Goal: Task Accomplishment & Management: Use online tool/utility

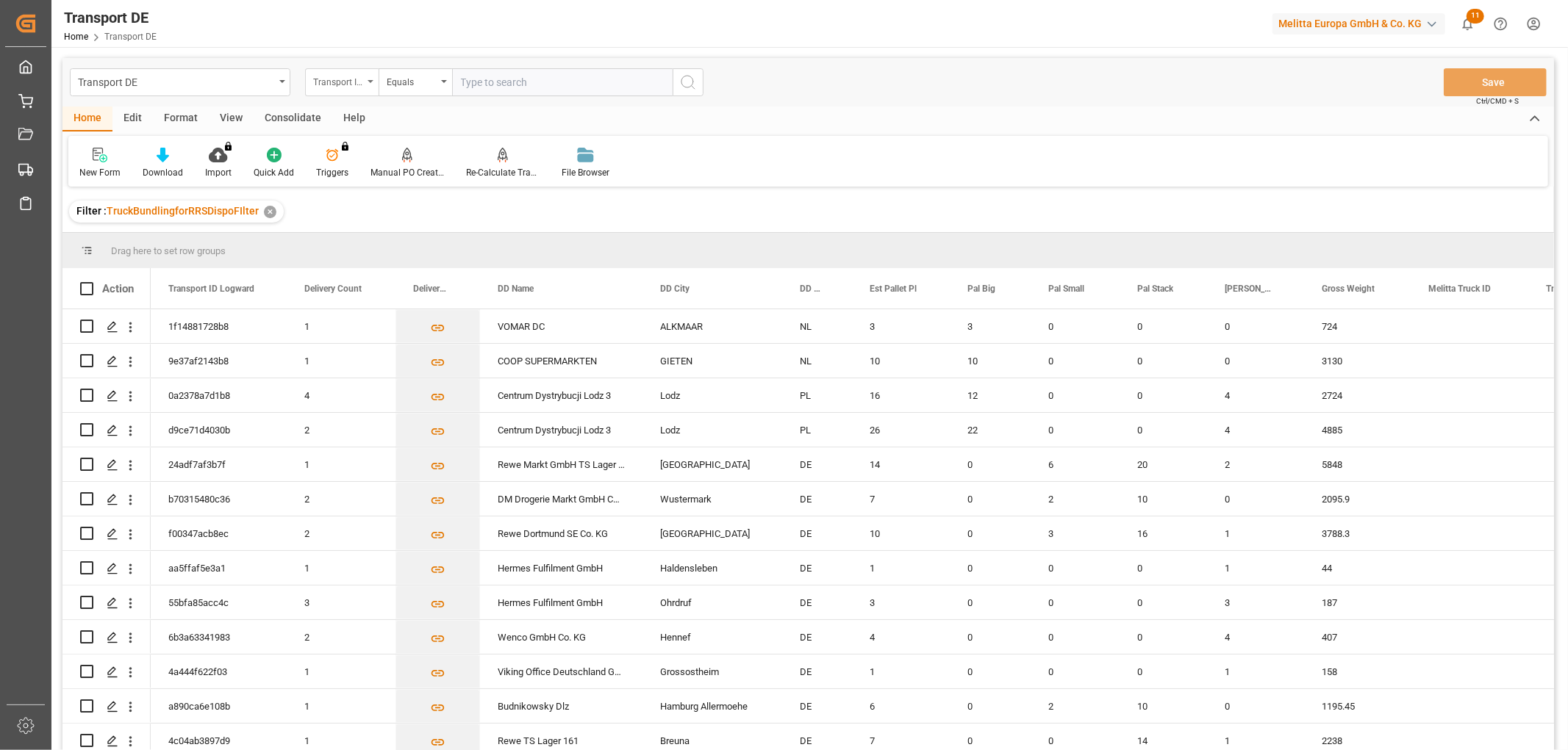
click at [344, 77] on div "Transport ID Logward" at bounding box center [337, 80] width 50 height 17
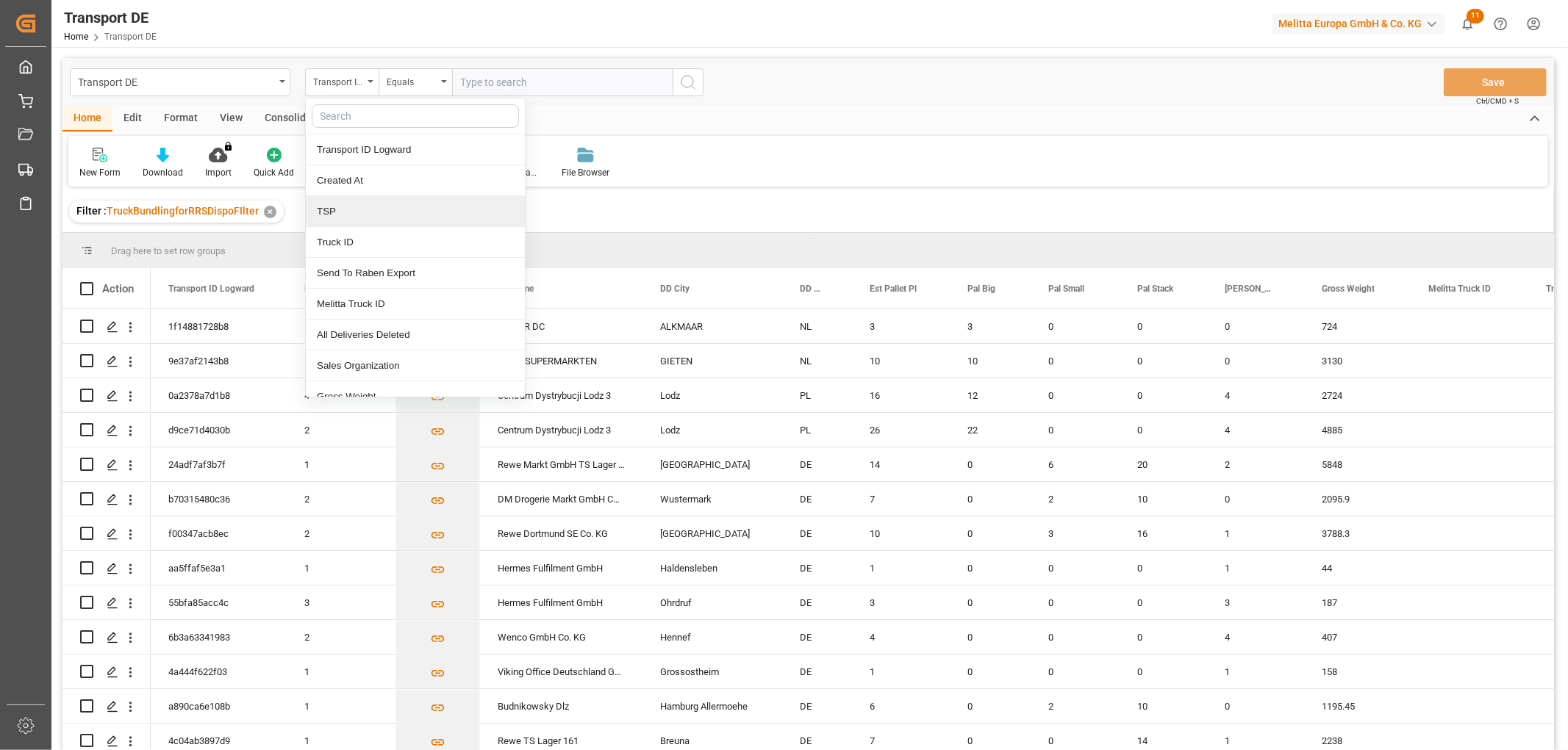
click at [353, 211] on div "TSP" at bounding box center [416, 212] width 219 height 31
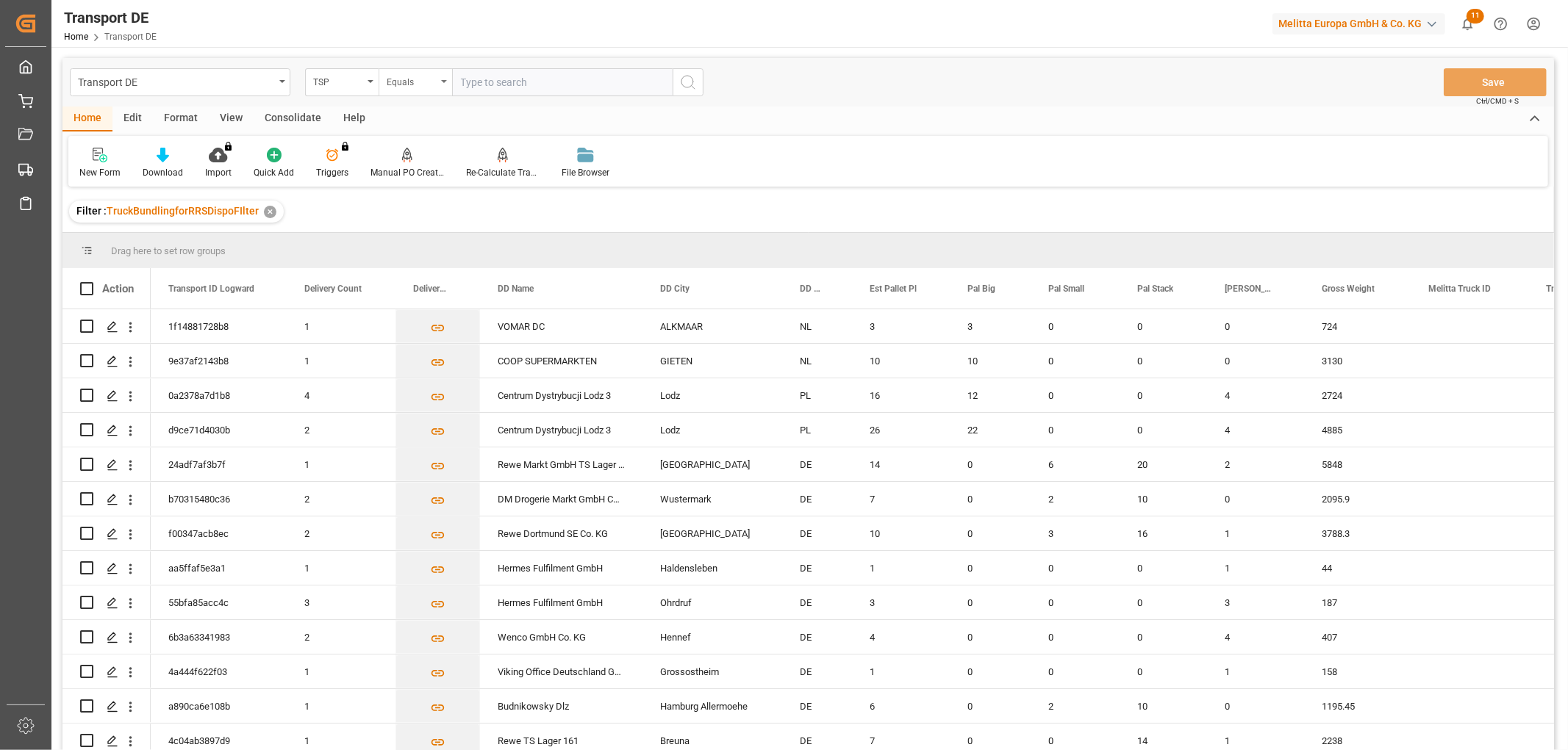
click at [409, 77] on div "Equals" at bounding box center [411, 80] width 50 height 17
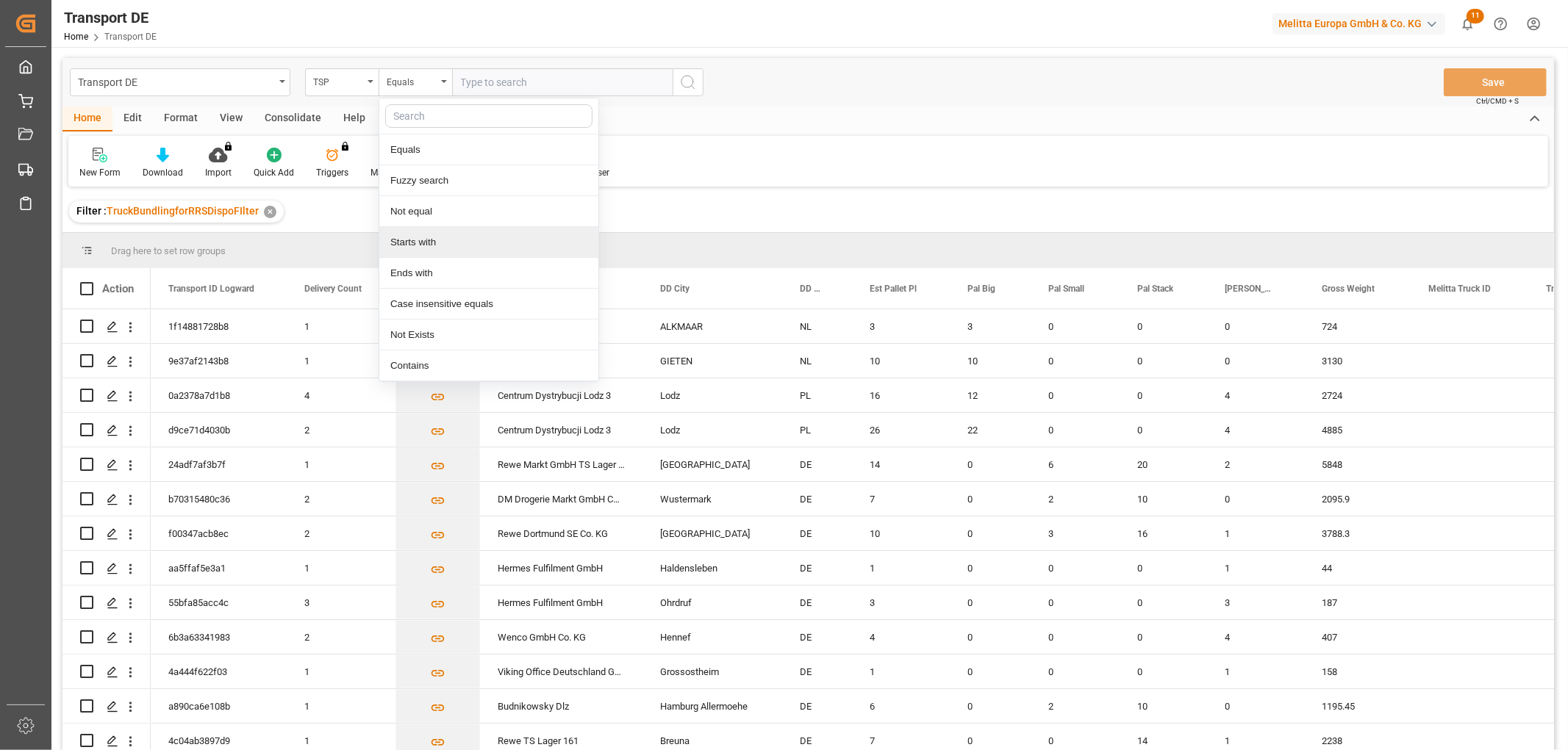
click at [457, 243] on div "Starts with" at bounding box center [489, 242] width 219 height 31
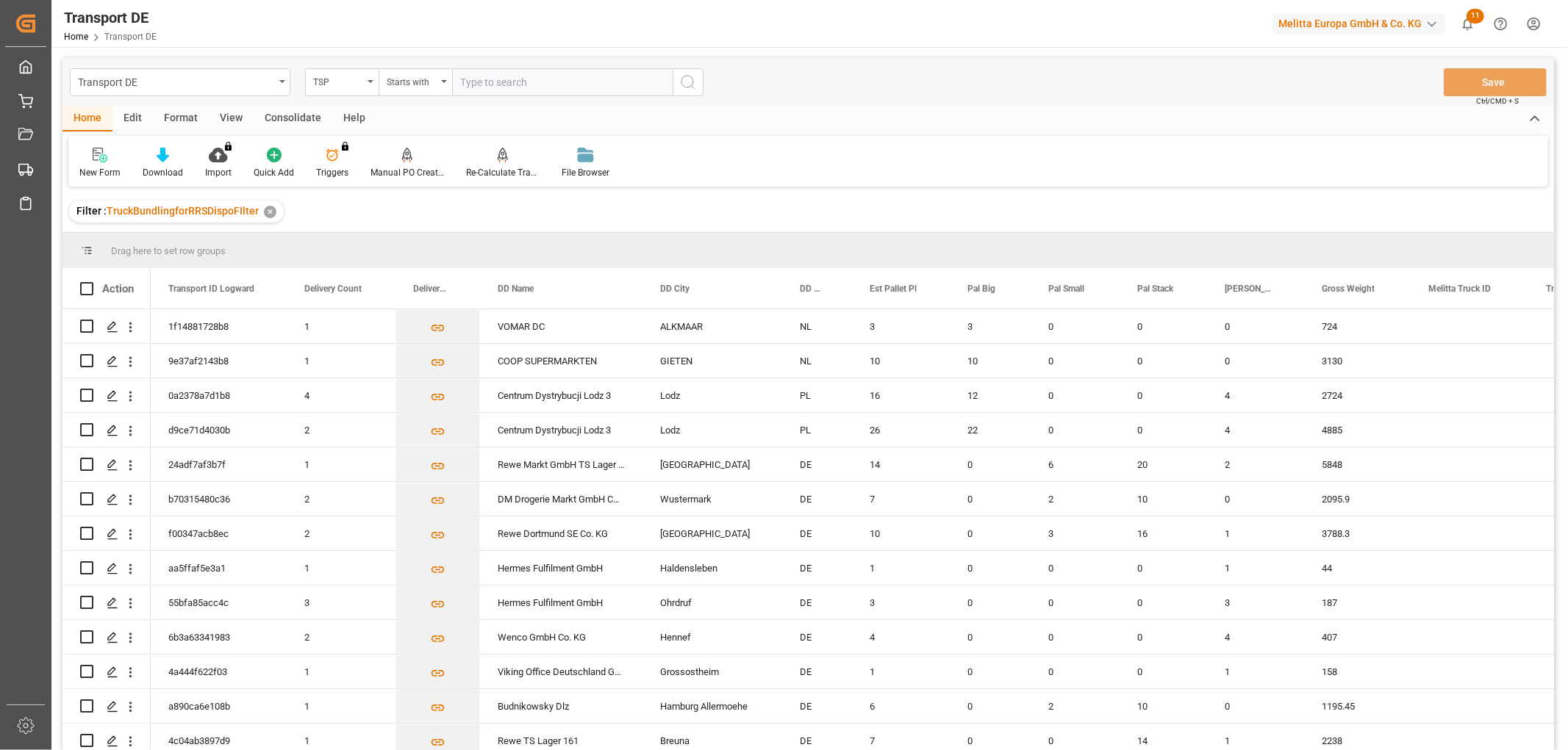
click at [495, 84] on input "text" at bounding box center [561, 82] width 220 height 28
type input "Self pickup DE"
click at [690, 83] on icon "search button" at bounding box center [688, 82] width 18 height 18
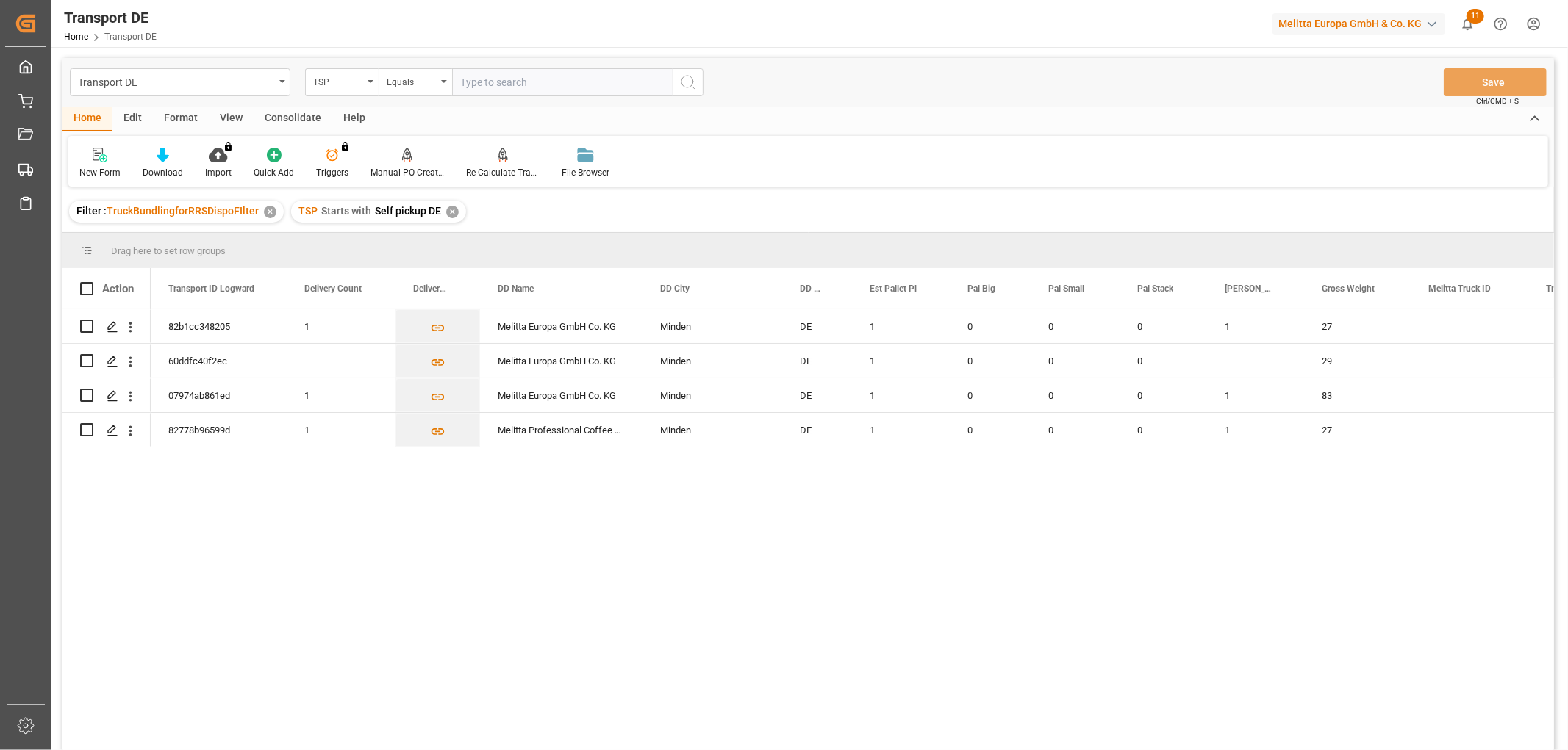
click at [277, 114] on div "Consolidate" at bounding box center [292, 119] width 78 height 25
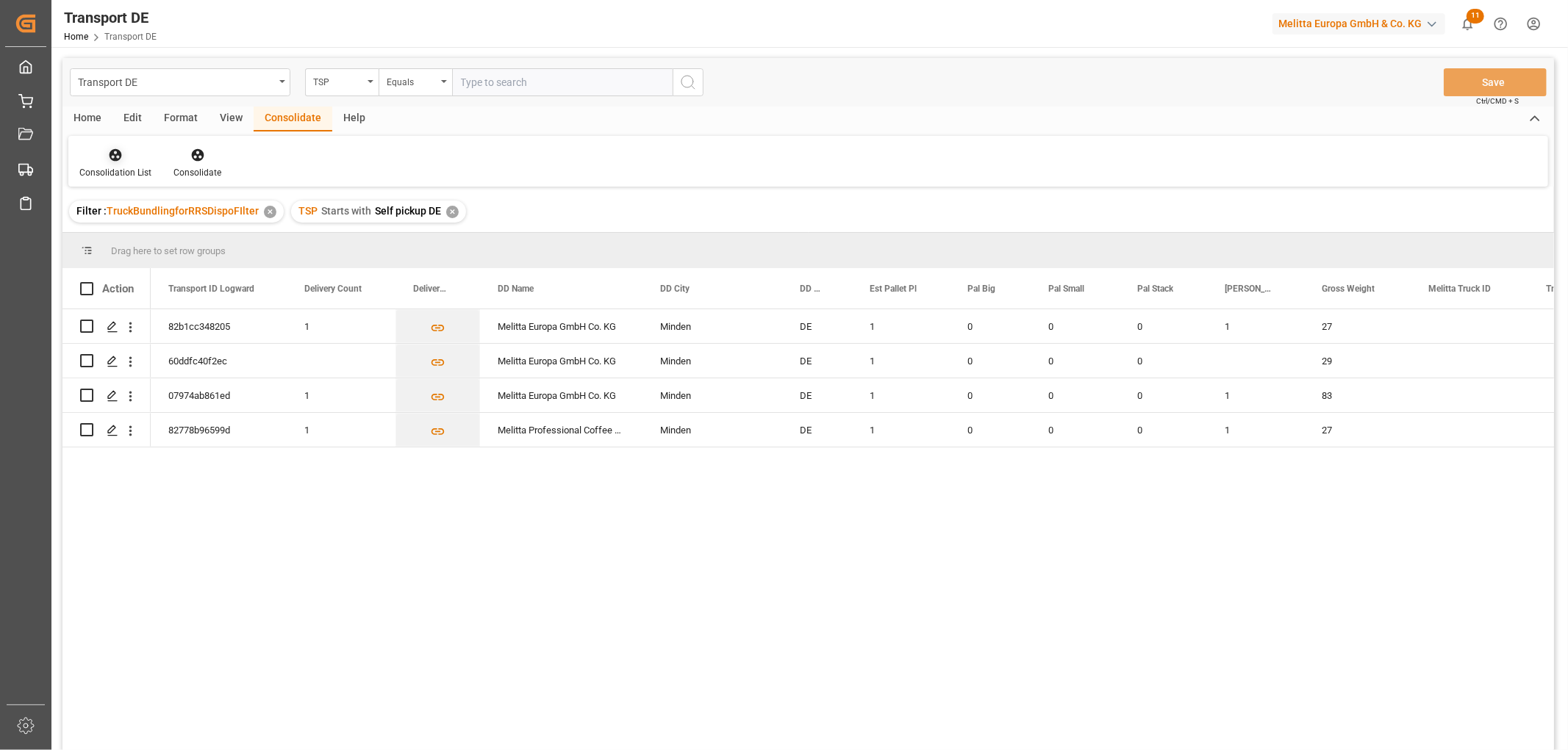
click at [113, 158] on icon at bounding box center [115, 155] width 12 height 12
click at [105, 206] on div "Transport DE TSP Equals Save Ctrl/CMD + S Home Edit Format View Consolidate Hel…" at bounding box center [808, 423] width 1491 height 731
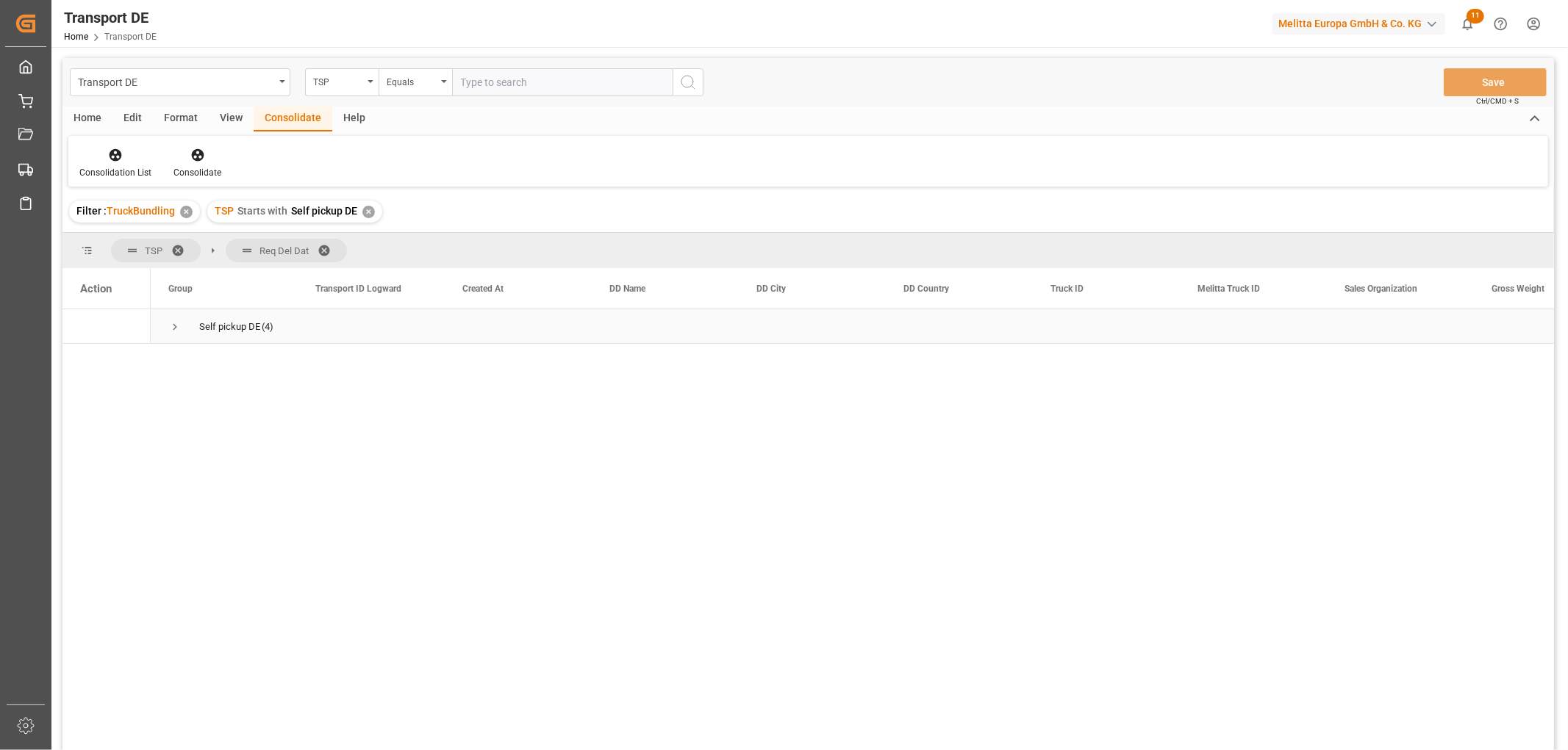
click at [172, 328] on span "Press SPACE to select this row." at bounding box center [175, 327] width 13 height 13
click at [172, 327] on span "Press SPACE to select this row." at bounding box center [175, 327] width 13 height 13
click at [119, 155] on icon at bounding box center [115, 155] width 12 height 12
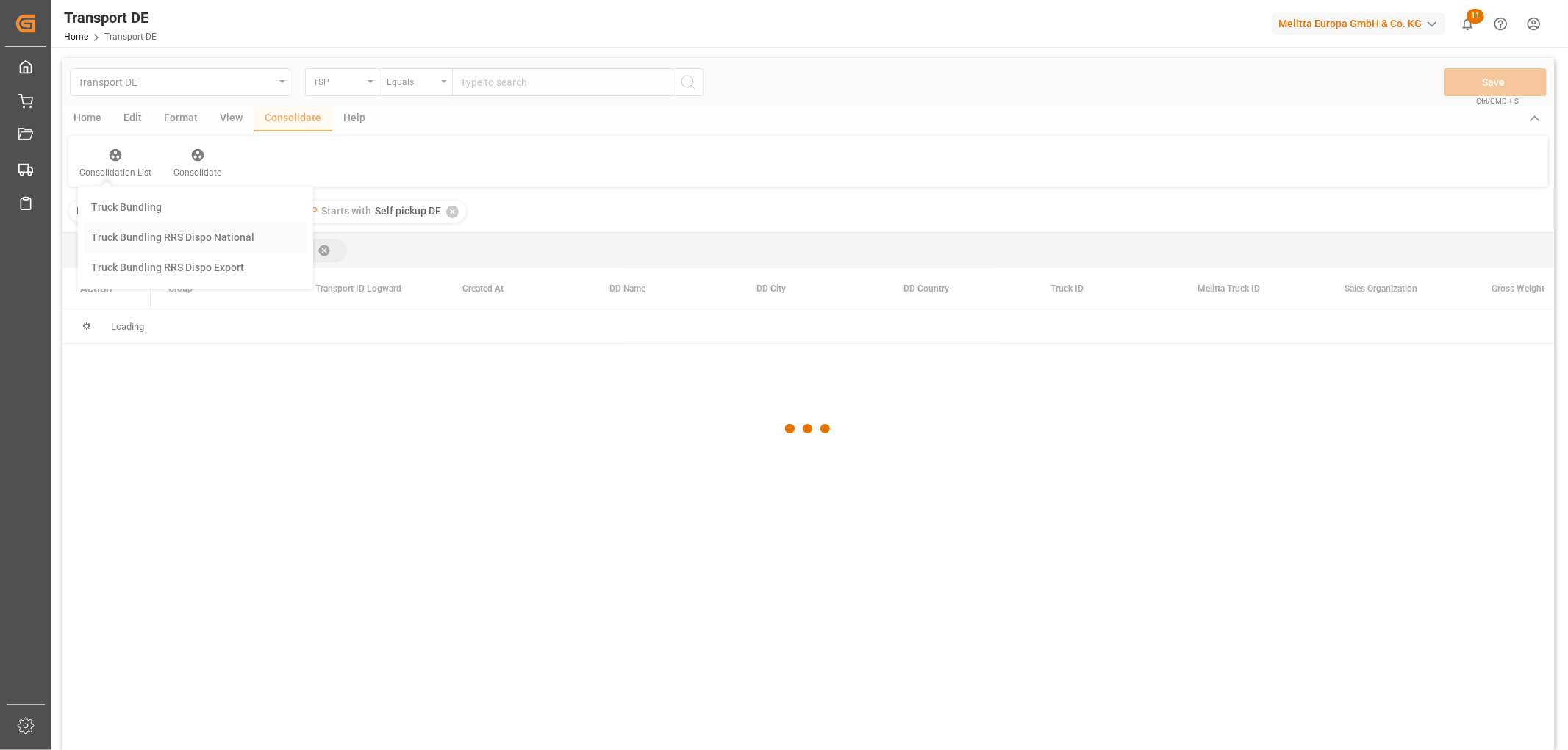
click at [162, 235] on div "Transport DE TSP Equals Save Ctrl/CMD + S Home Edit Format View Consolidate Hel…" at bounding box center [808, 423] width 1491 height 731
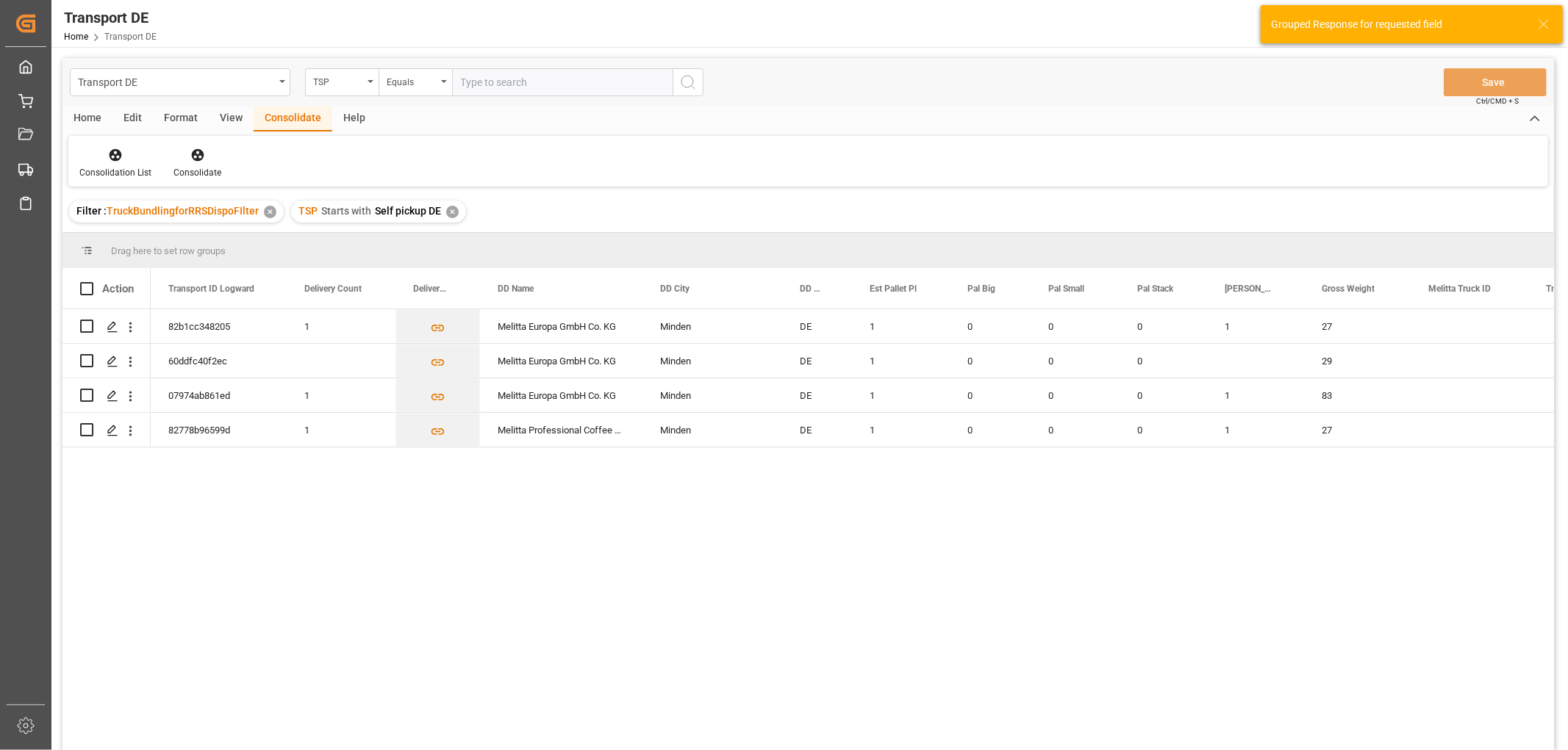
click at [452, 210] on div "✕" at bounding box center [452, 212] width 12 height 12
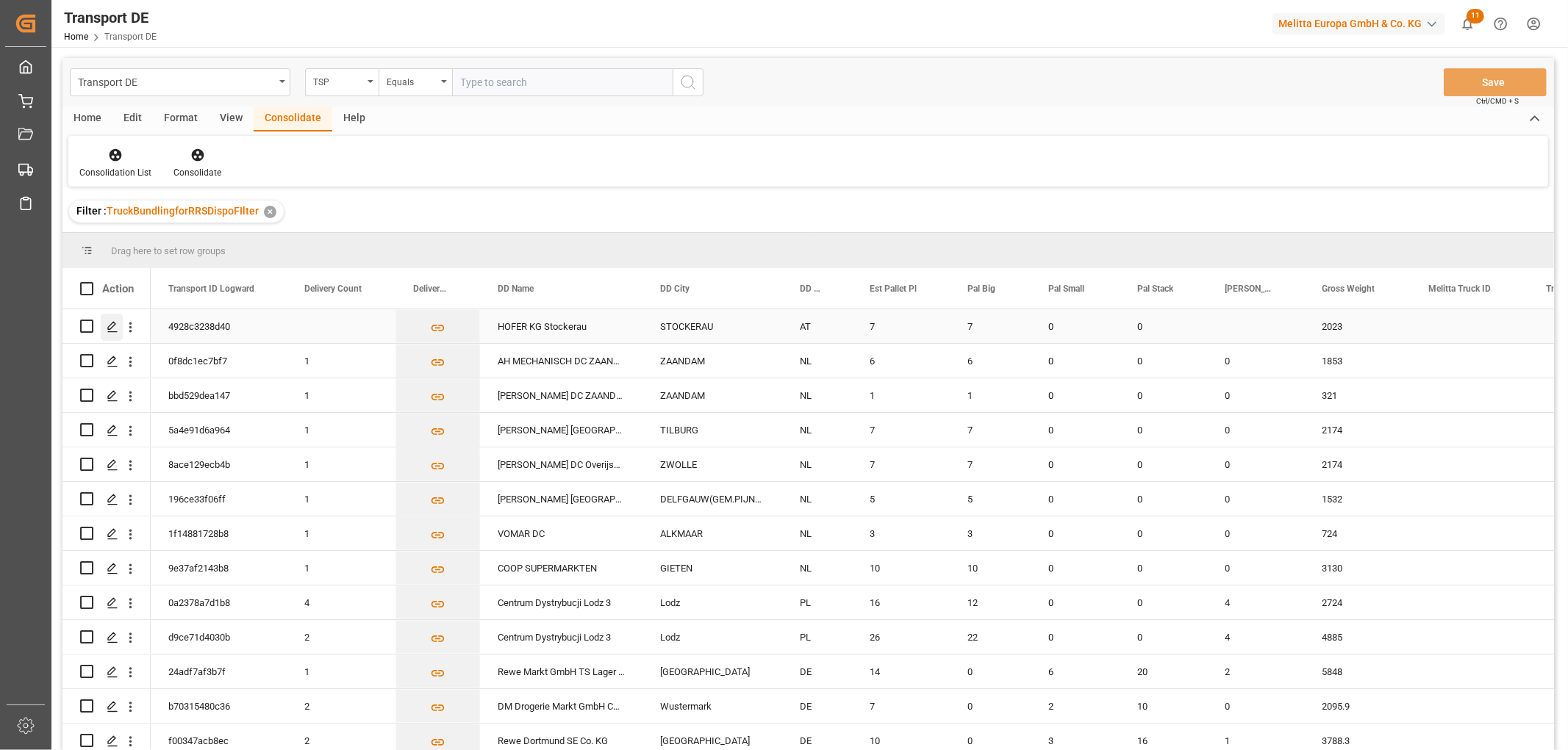
click at [111, 325] on icon "Press SPACE to select this row." at bounding box center [112, 327] width 11 height 11
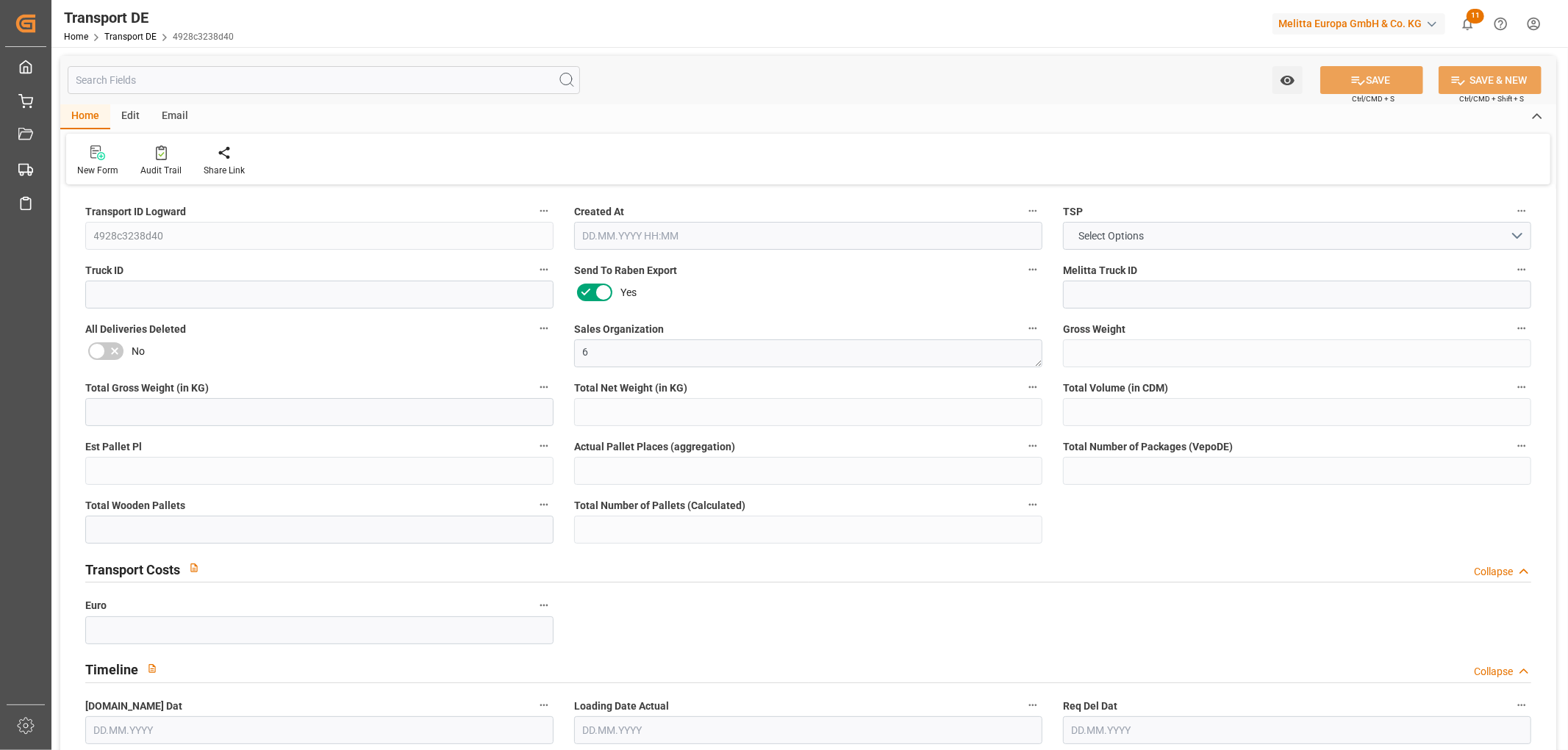
type input "2023"
type input "1846.656"
type input "1483.776"
type input "11501.28"
type input "7"
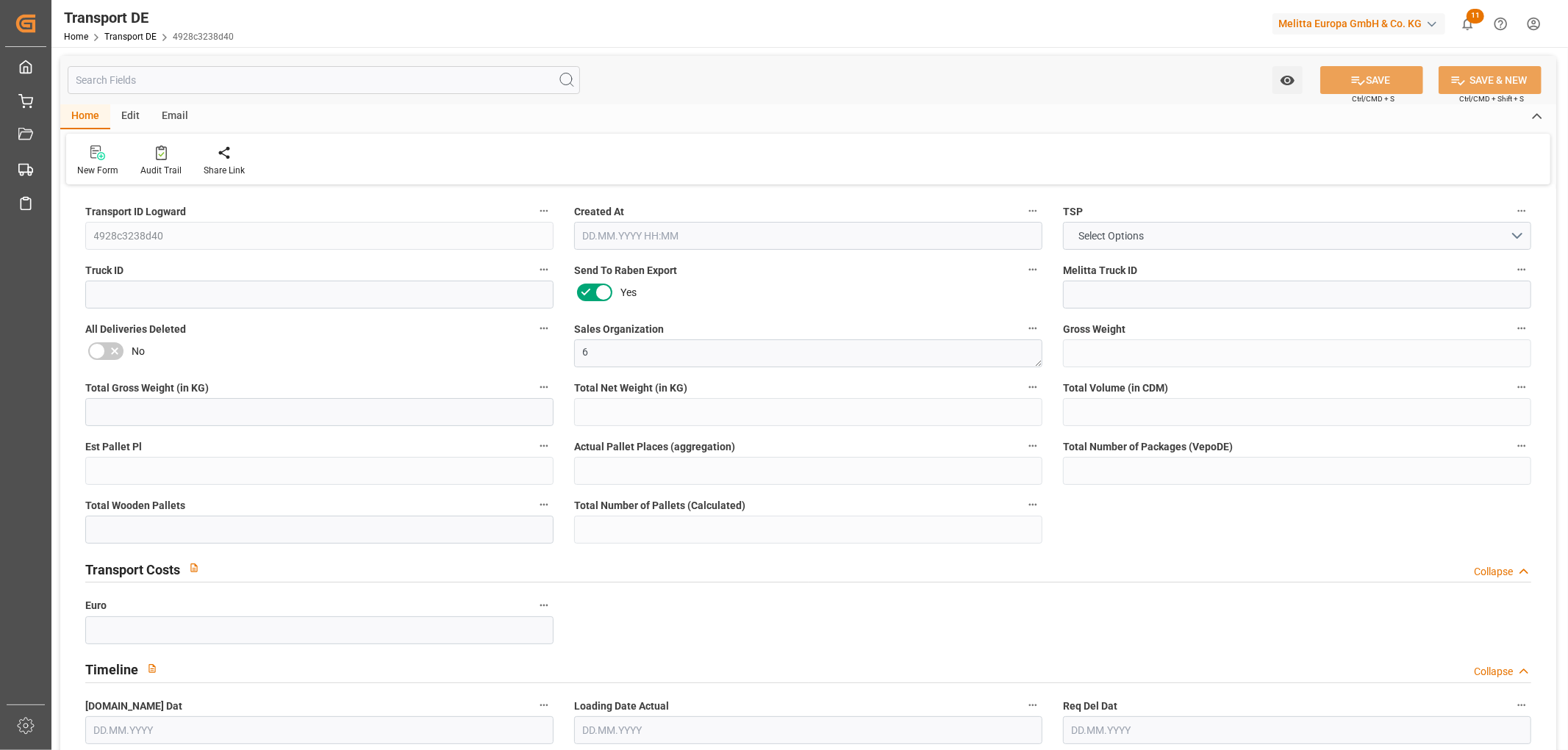
type input "0"
type input "7"
type input "0"
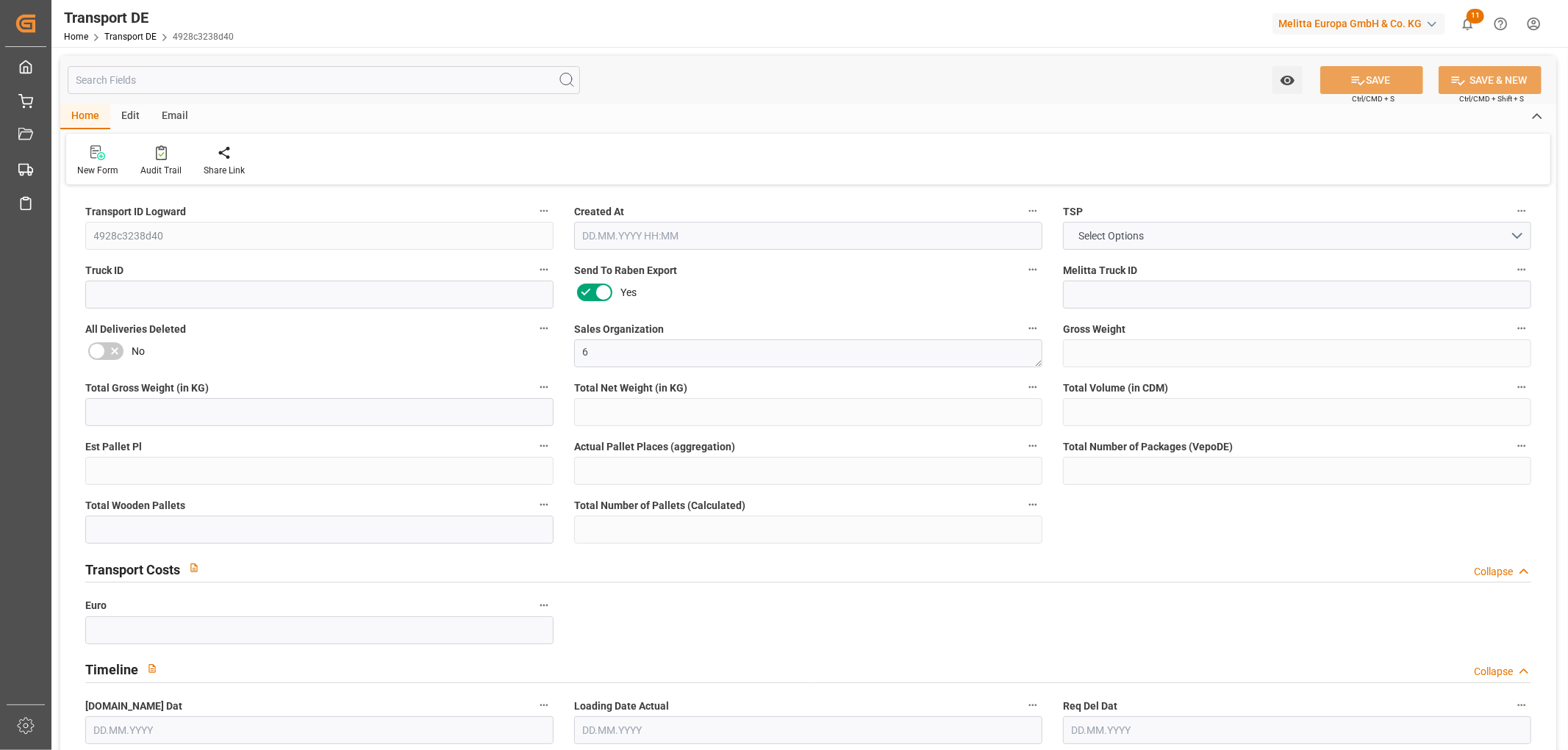
type input "20"
type input "0"
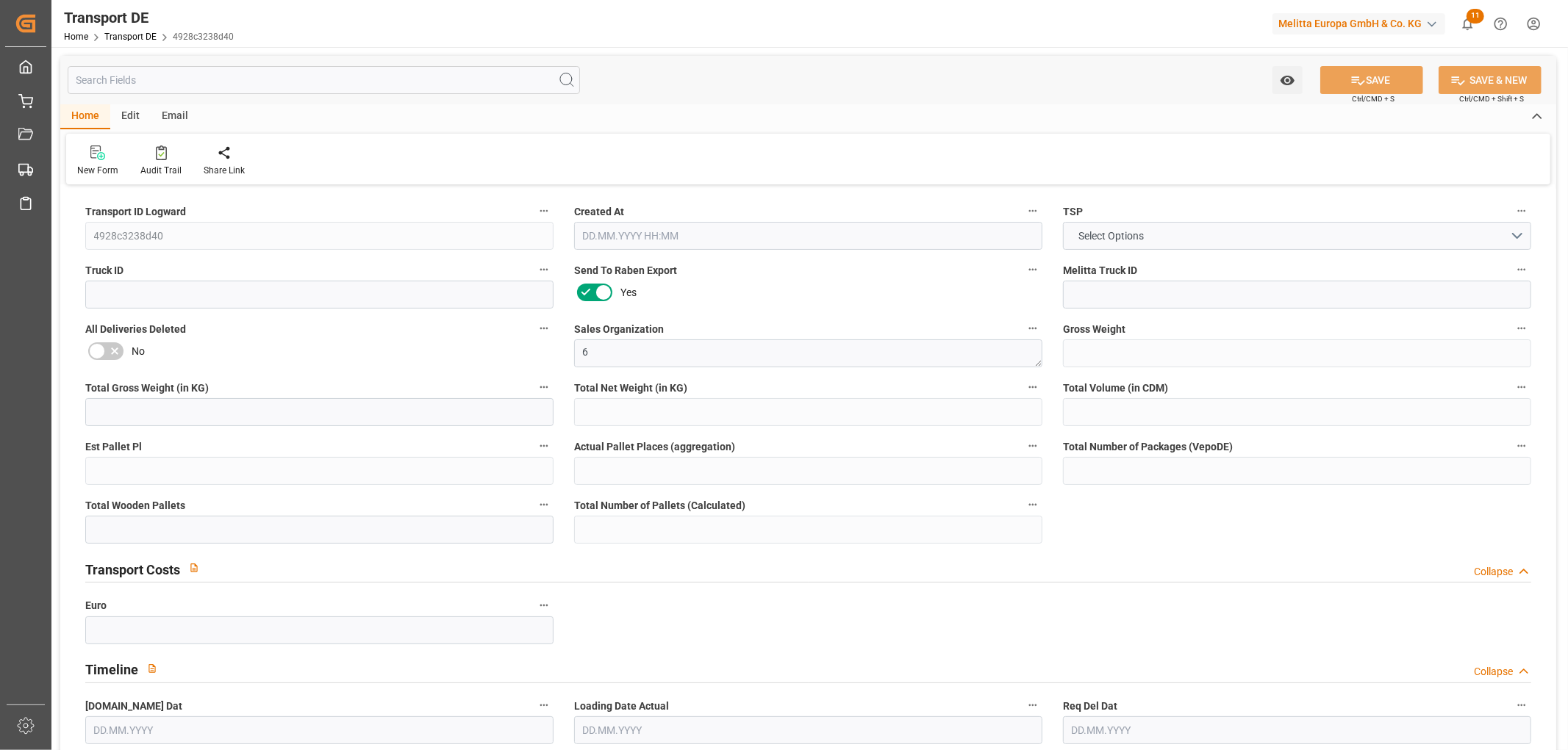
type input "0"
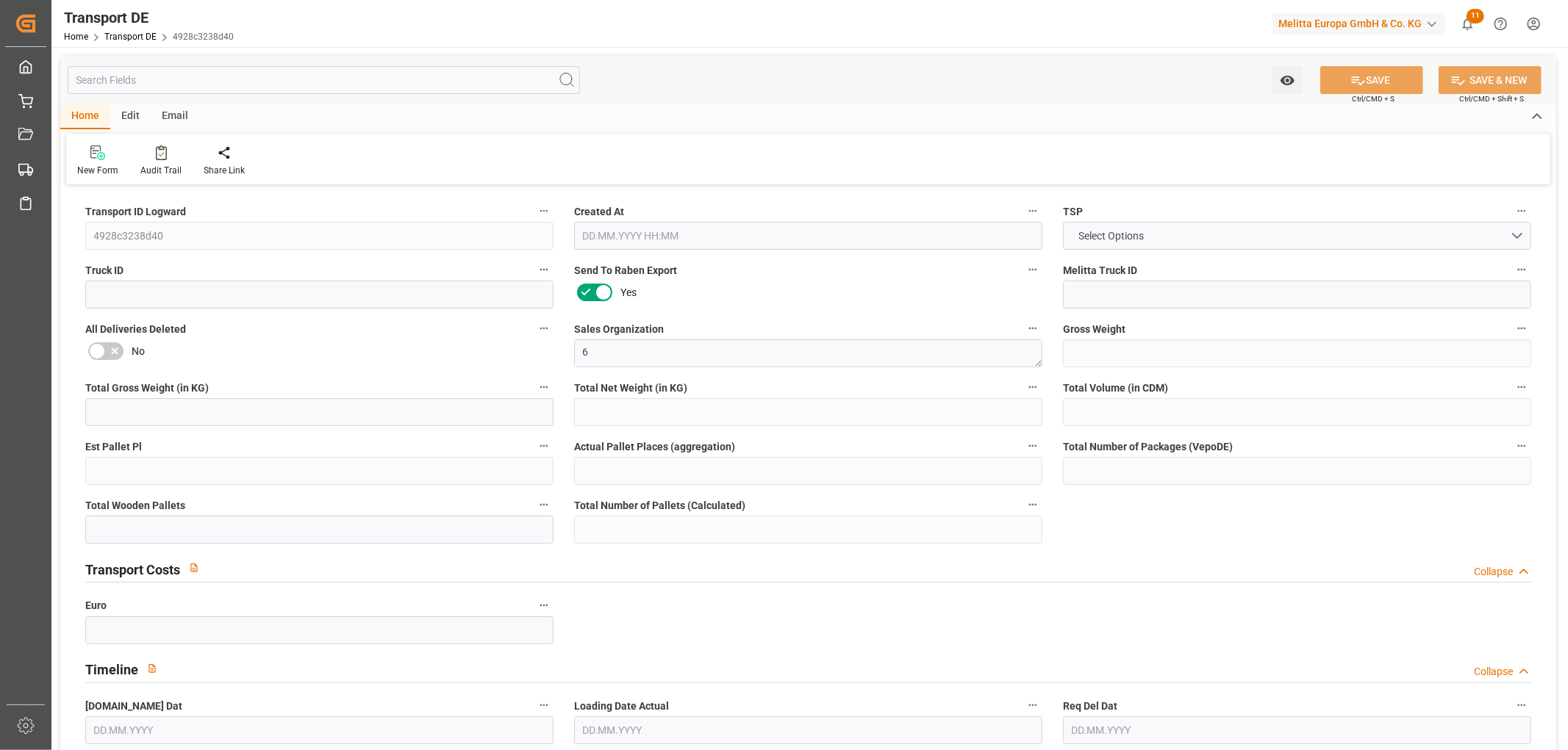
type input "0"
type input "7"
type input "0"
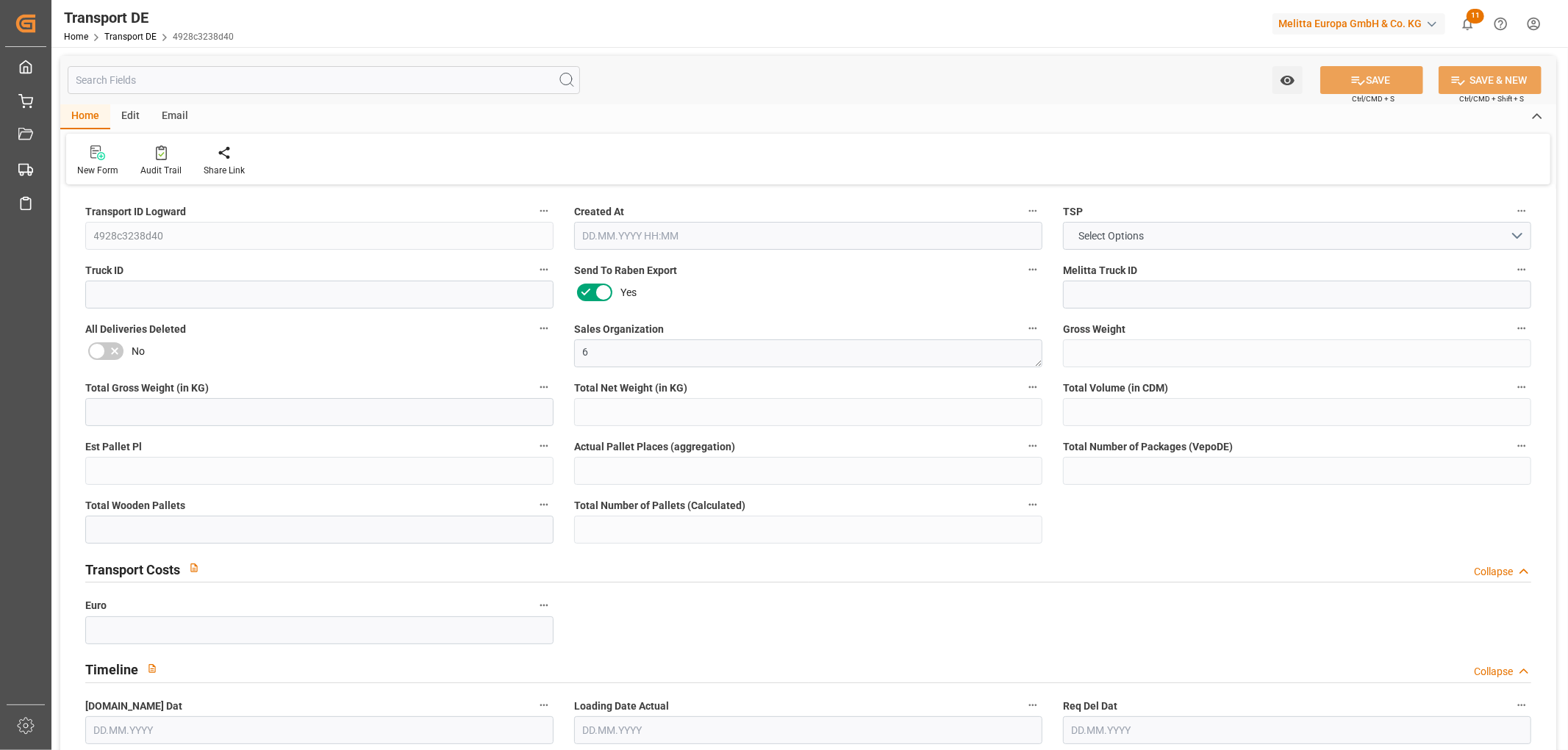
type input "0"
type input "[DATE] 14:41"
type input "[DATE]"
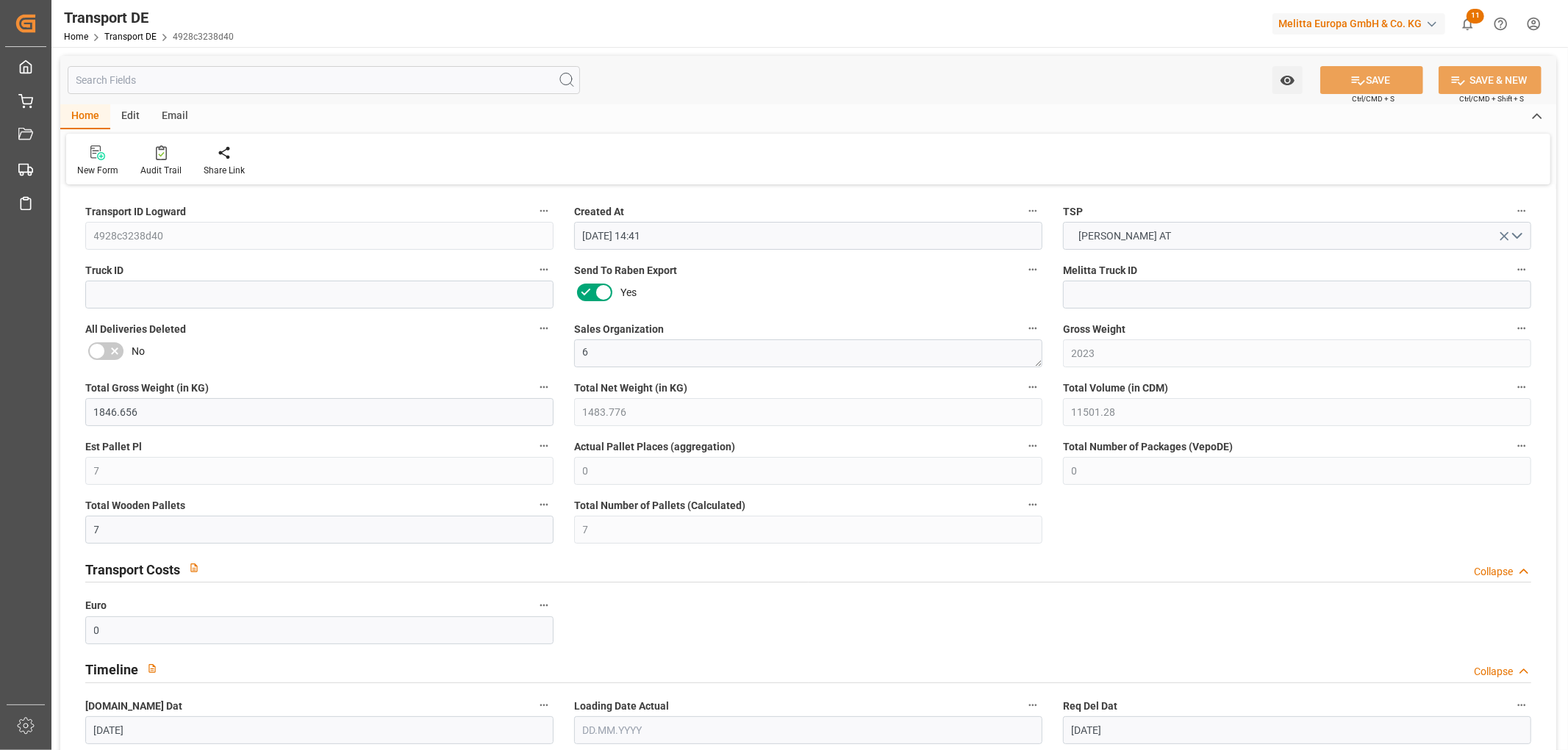
type input "[DATE]"
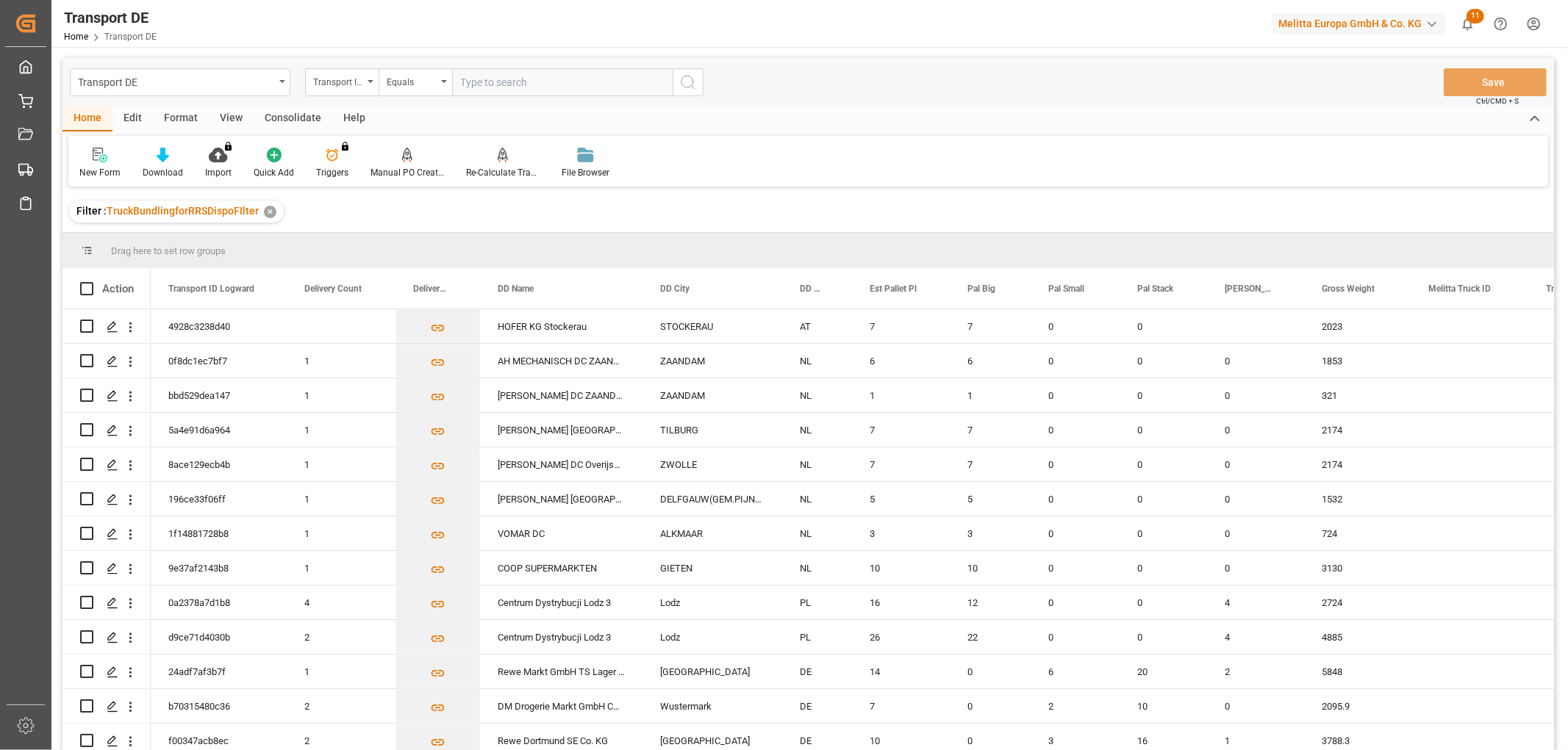
click at [1535, 24] on html "Created by potrace 1.15, written by [PERSON_NAME] [DATE]-[DATE] Created by potr…" at bounding box center [784, 375] width 1568 height 750
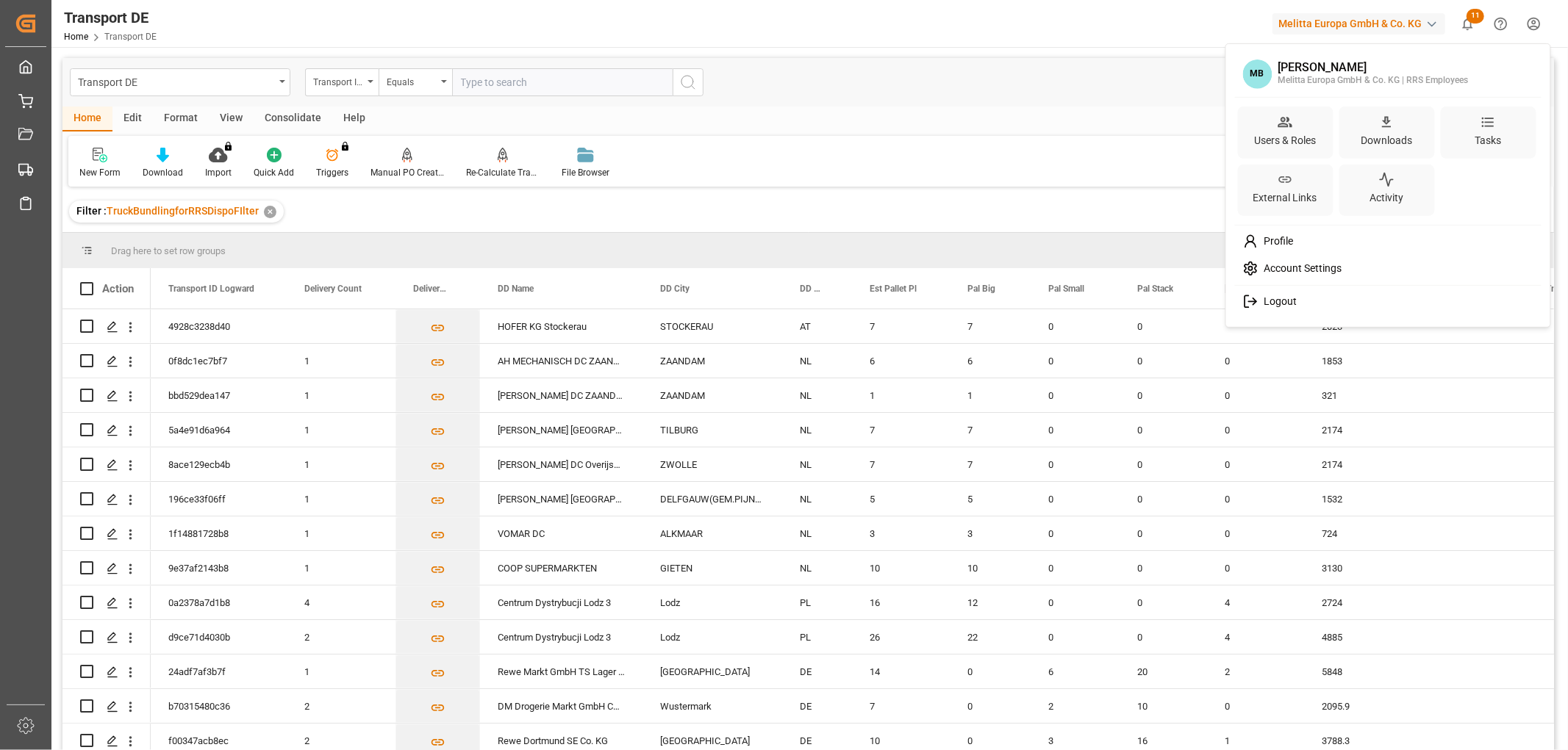
click at [1303, 302] on div "Logout" at bounding box center [1387, 301] width 302 height 27
